Goal: Transaction & Acquisition: Purchase product/service

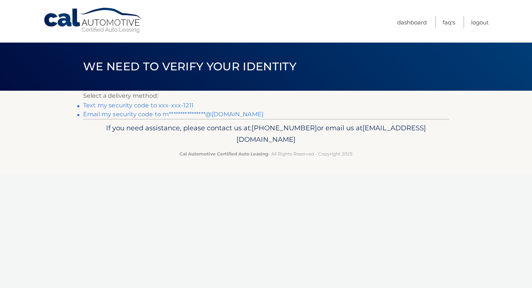
click at [160, 108] on link "Text my security code to xxx-xxx-1211" at bounding box center [138, 105] width 111 height 7
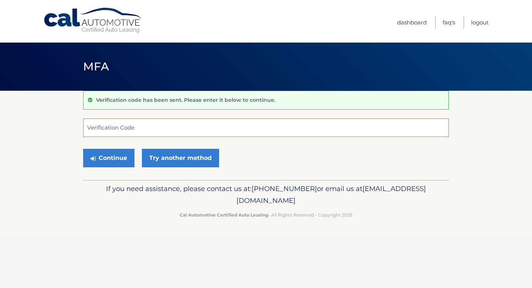
click at [161, 132] on input "Verification Code" at bounding box center [266, 127] width 366 height 18
type input "196475"
click at [111, 155] on button "Continue" at bounding box center [108, 158] width 51 height 18
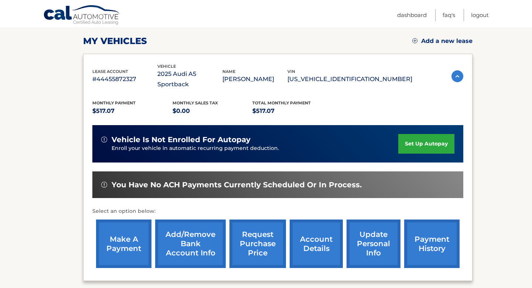
scroll to position [113, 0]
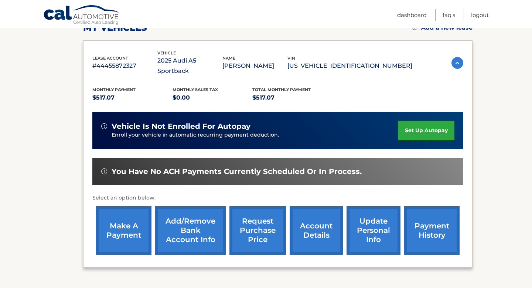
click at [126, 215] on link "make a payment" at bounding box center [123, 230] width 55 height 48
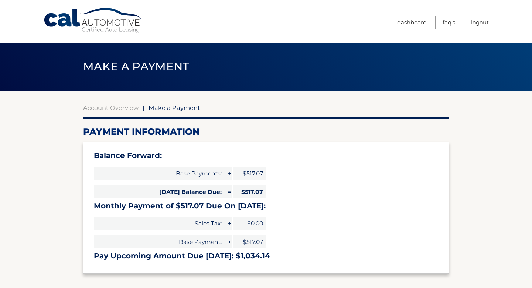
select select "MmQ3OWViZjEtMjc5Mi00MjdlLTk3NjktNmE0NWM5OWU4MDcy"
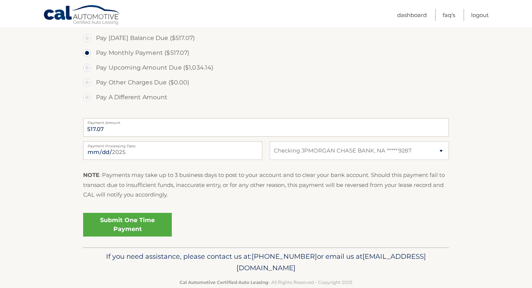
scroll to position [262, 0]
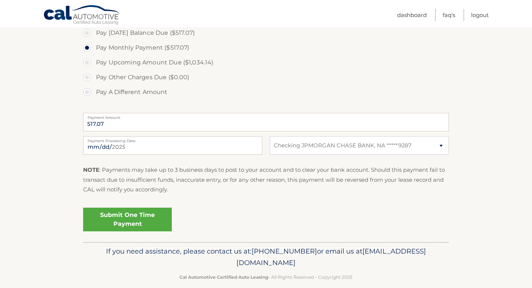
click at [117, 220] on link "Submit One Time Payment" at bounding box center [127, 219] width 89 height 24
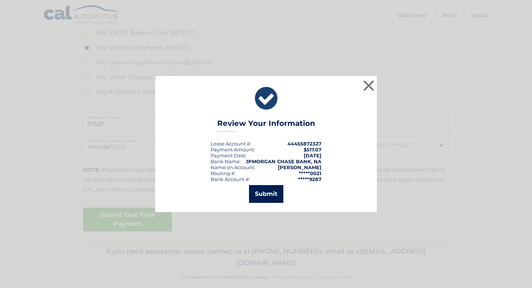
click at [257, 190] on button "Submit" at bounding box center [266, 194] width 34 height 18
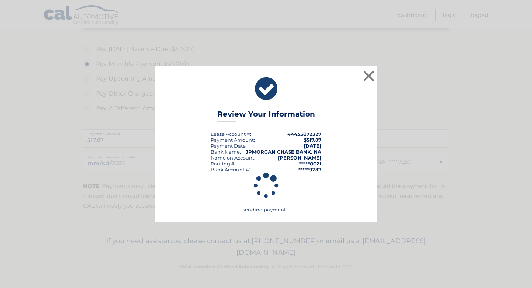
scroll to position [246, 0]
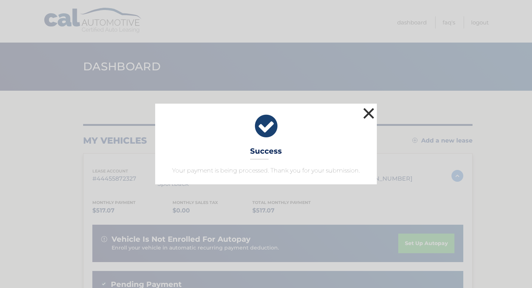
click at [366, 114] on button "×" at bounding box center [369, 113] width 15 height 15
